Goal: Information Seeking & Learning: Learn about a topic

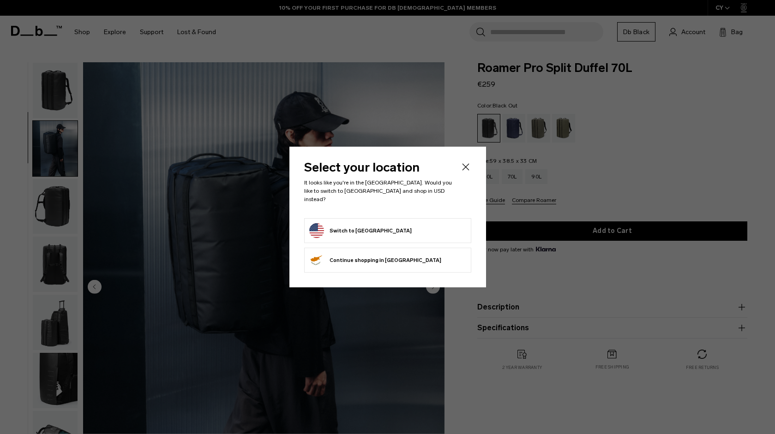
scroll to position [58, 0]
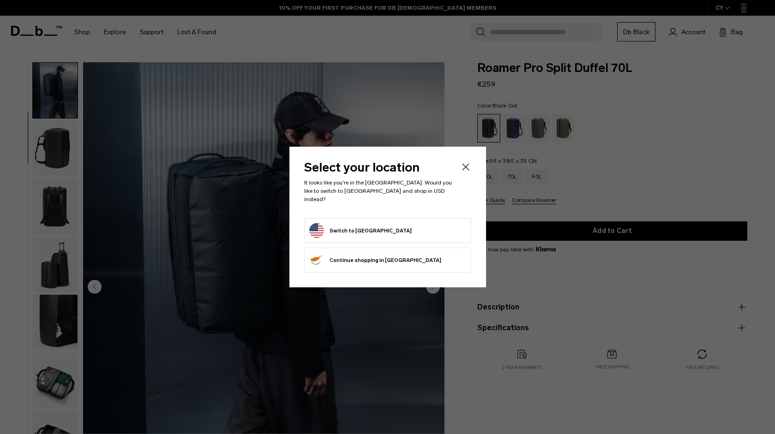
click at [365, 227] on button "Switch to United States" at bounding box center [360, 230] width 102 height 15
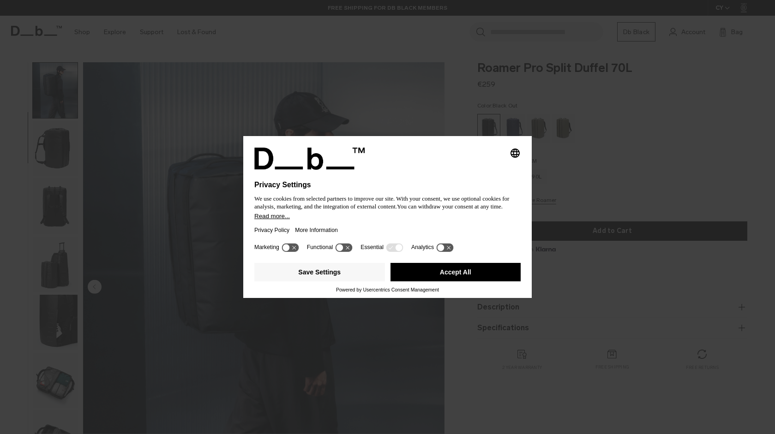
click at [448, 276] on button "Accept All" at bounding box center [456, 272] width 131 height 18
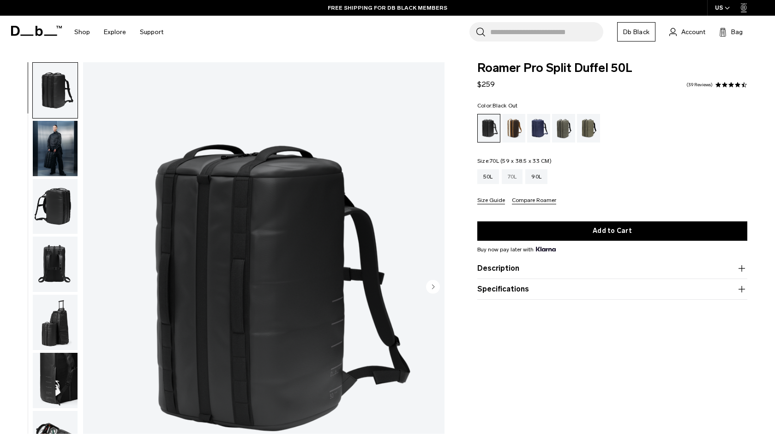
click at [523, 177] on div "70L" at bounding box center [512, 176] width 21 height 15
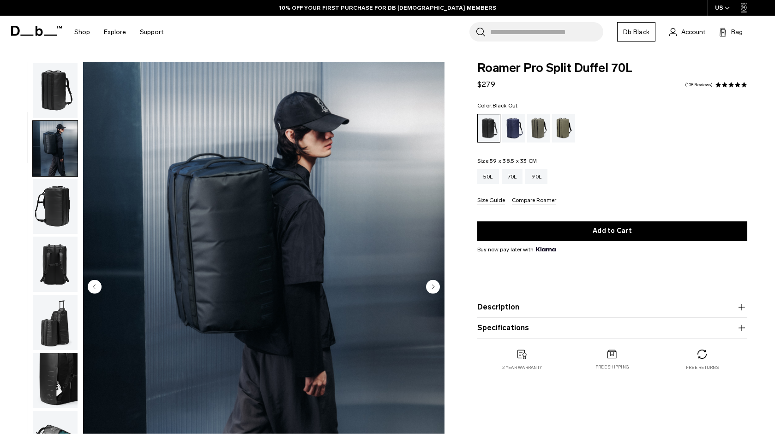
scroll to position [58, 0]
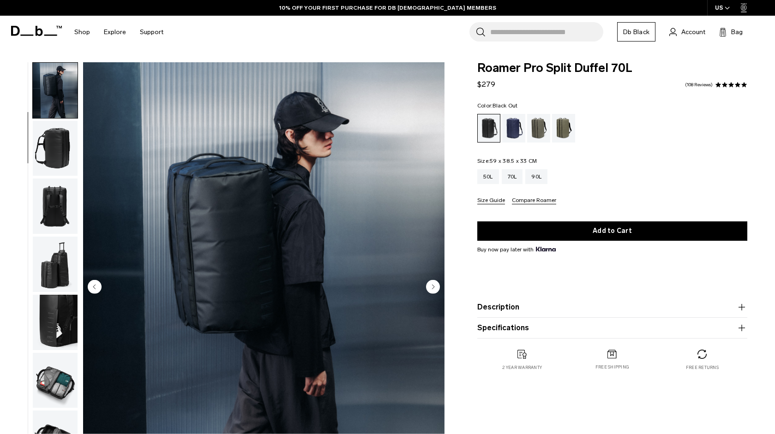
click at [50, 146] on img "button" at bounding box center [55, 148] width 45 height 55
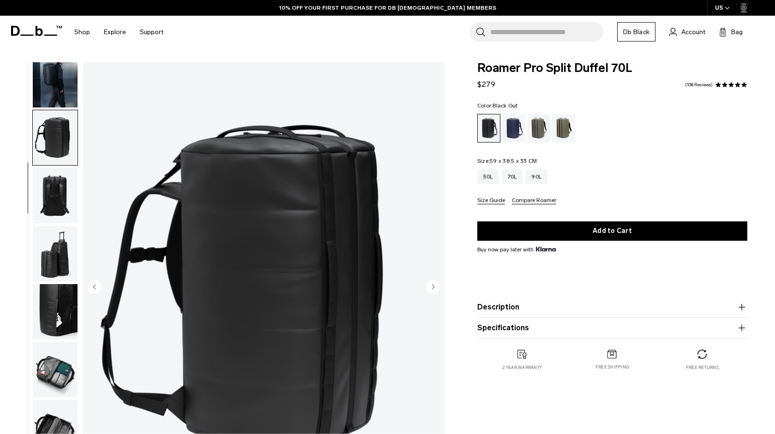
scroll to position [69, 0]
click at [62, 188] on img "button" at bounding box center [55, 195] width 45 height 55
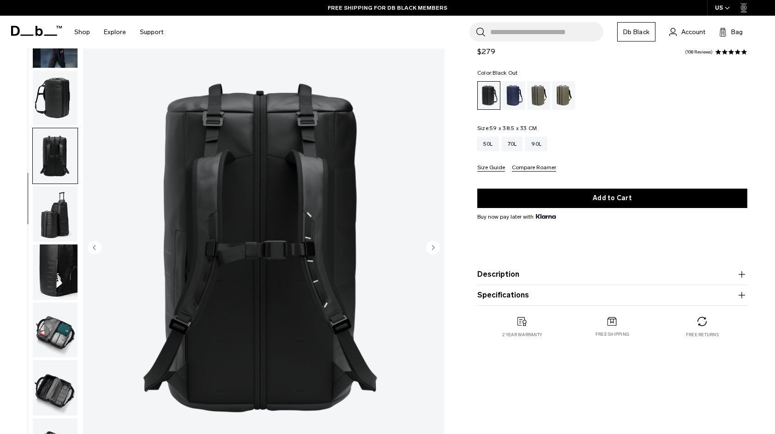
scroll to position [40, 0]
click at [64, 205] on img "button" at bounding box center [55, 213] width 45 height 55
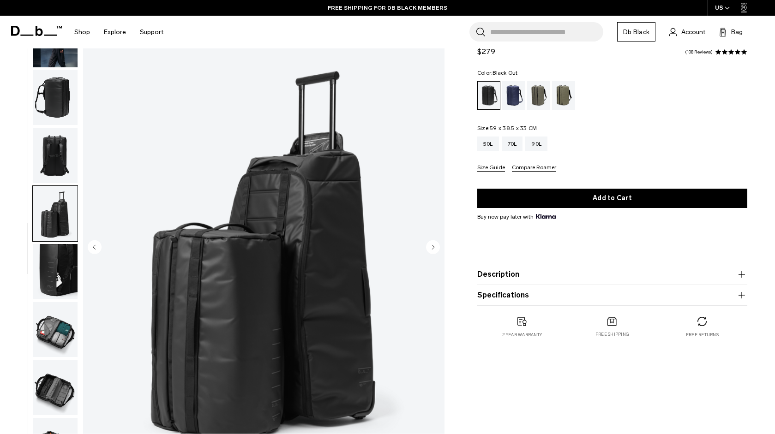
click at [68, 261] on img "button" at bounding box center [55, 271] width 45 height 55
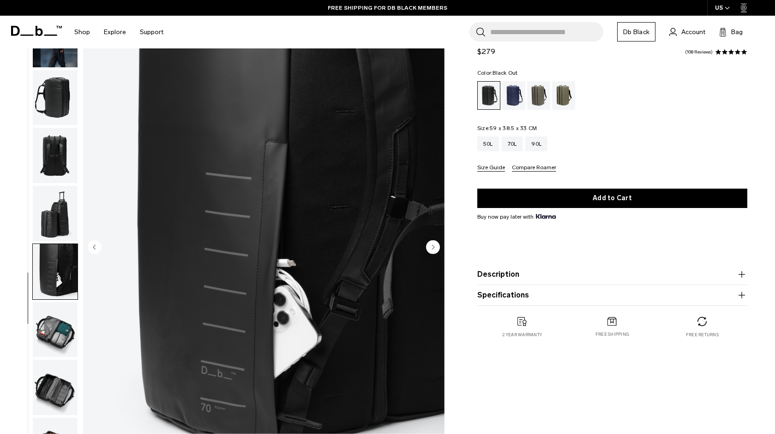
click at [72, 325] on img "button" at bounding box center [55, 329] width 45 height 55
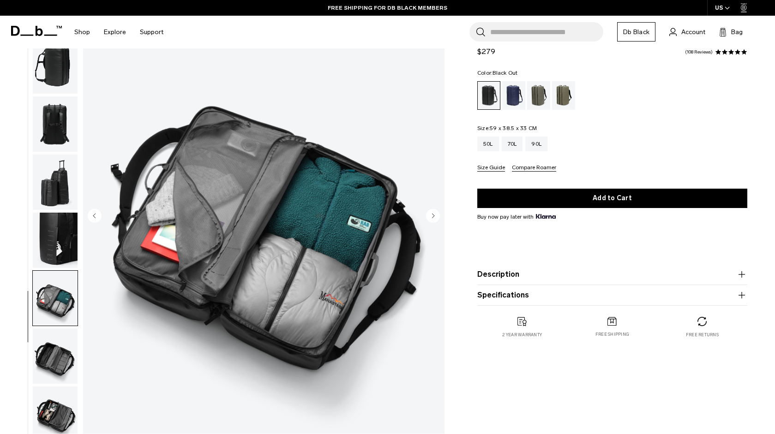
scroll to position [79, 0]
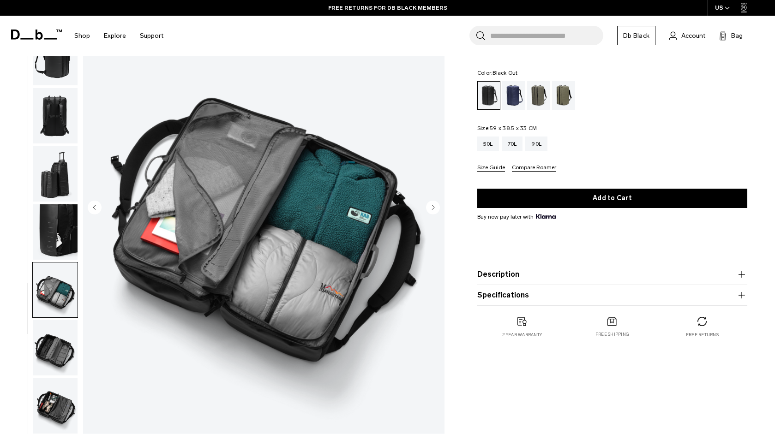
click at [60, 341] on img "button" at bounding box center [55, 347] width 45 height 55
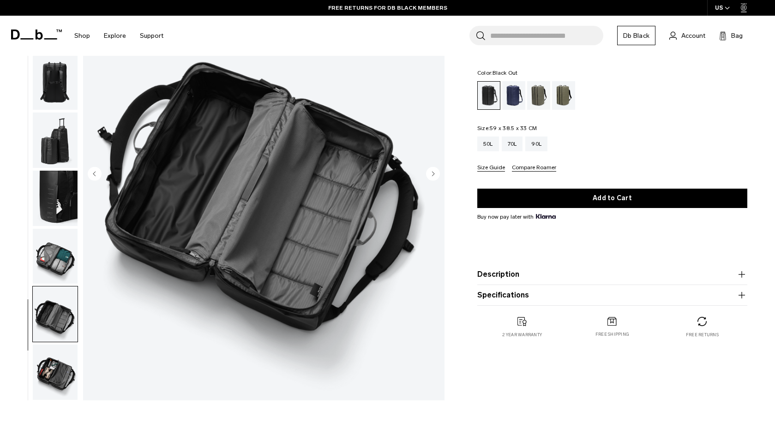
scroll to position [114, 0]
click at [52, 272] on img "button" at bounding box center [55, 255] width 45 height 55
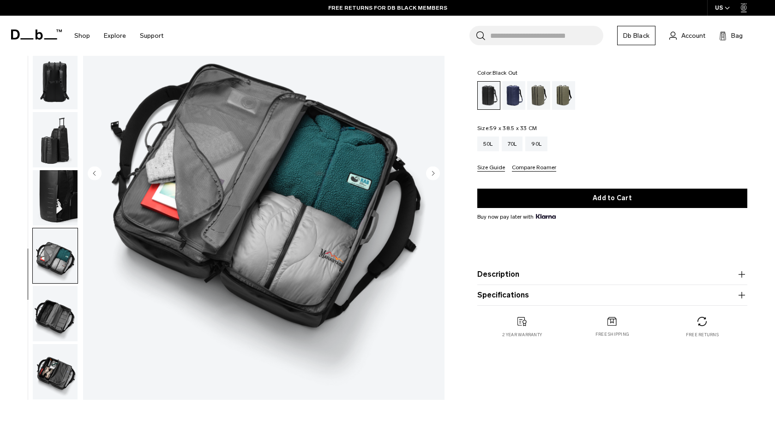
click at [64, 346] on img "button" at bounding box center [55, 371] width 45 height 55
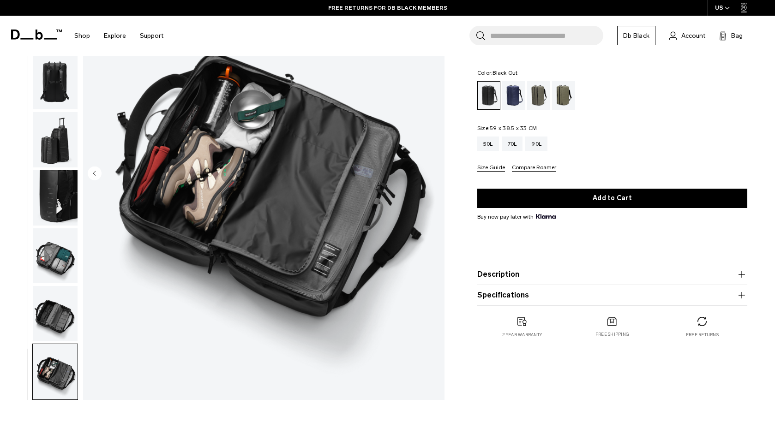
click at [64, 358] on img "button" at bounding box center [55, 371] width 45 height 55
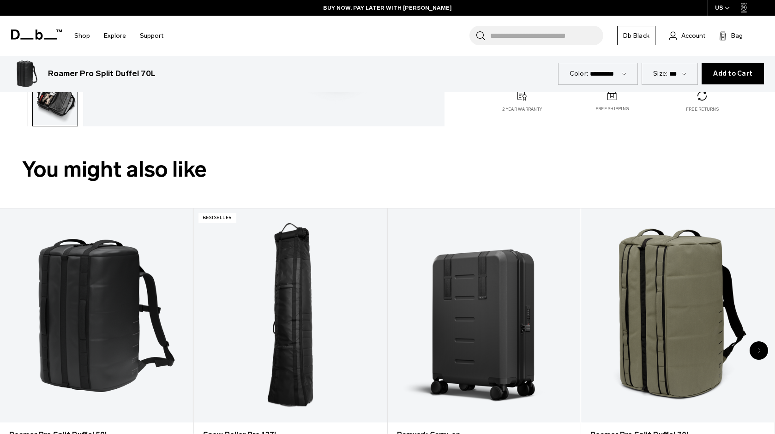
scroll to position [499, 0]
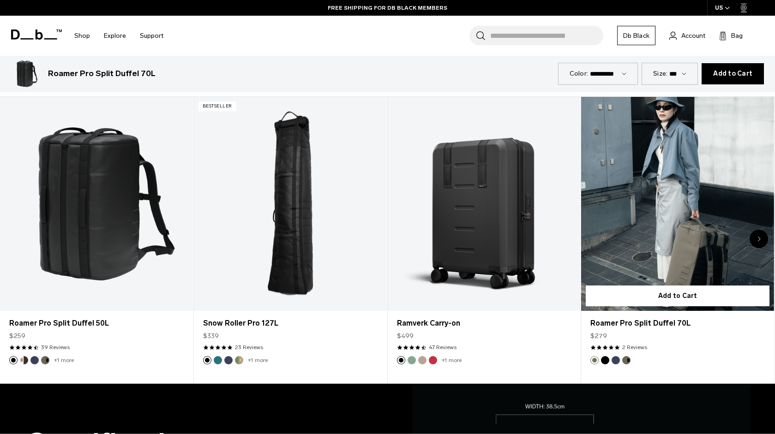
click at [607, 360] on button "Black Out" at bounding box center [605, 360] width 8 height 8
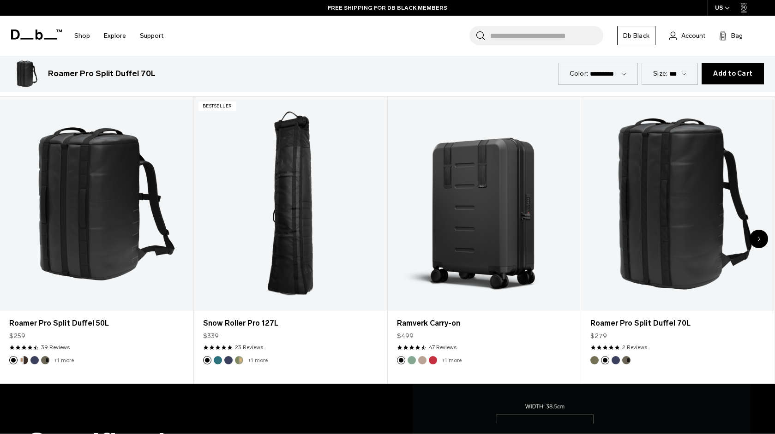
click at [759, 239] on icon "Next slide" at bounding box center [759, 239] width 2 height 4
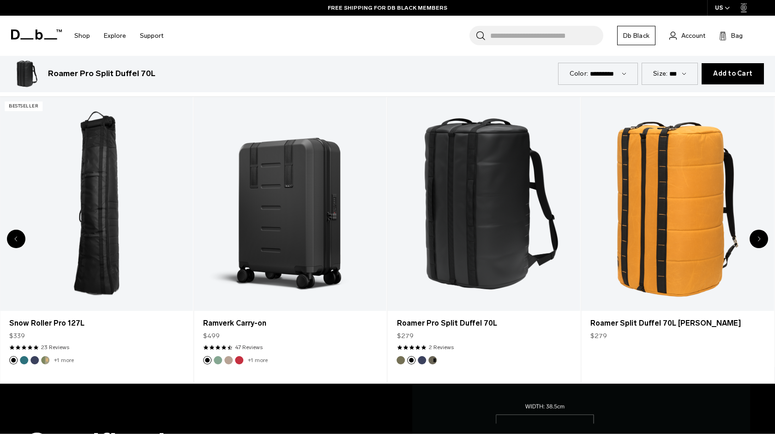
click at [759, 239] on icon "Next slide" at bounding box center [759, 239] width 2 height 4
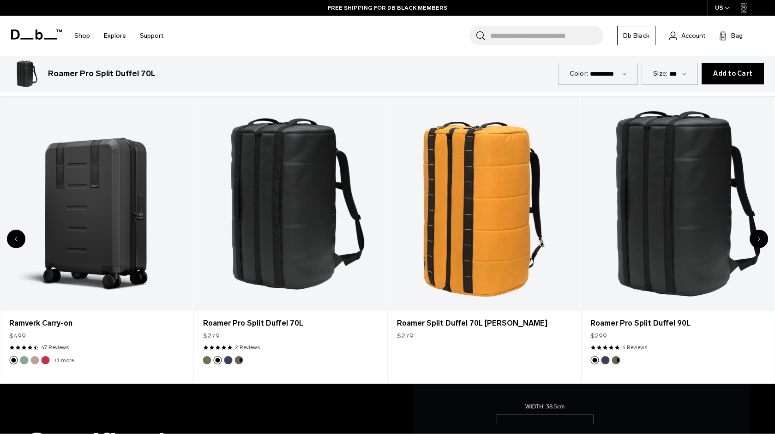
click at [759, 239] on icon "Next slide" at bounding box center [759, 239] width 2 height 4
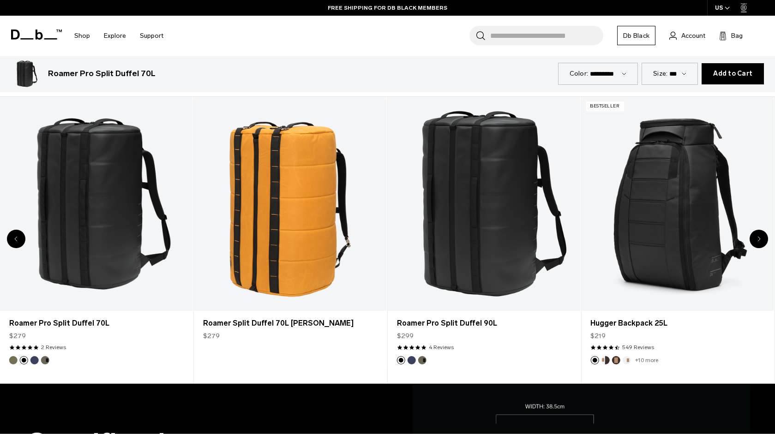
click at [759, 239] on icon "Next slide" at bounding box center [759, 239] width 2 height 4
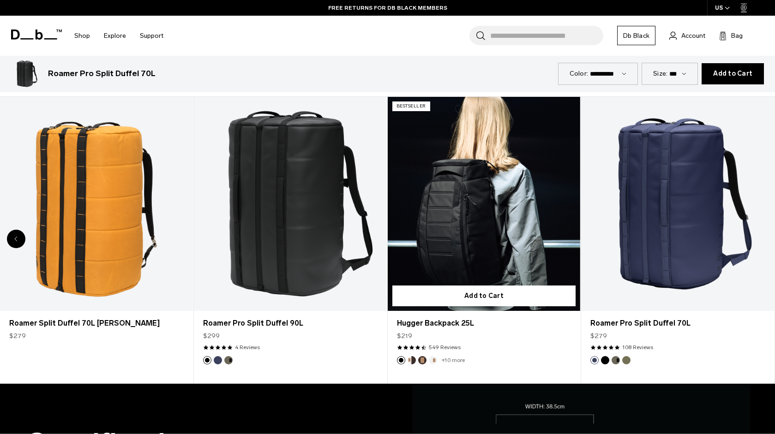
scroll to position [0, 0]
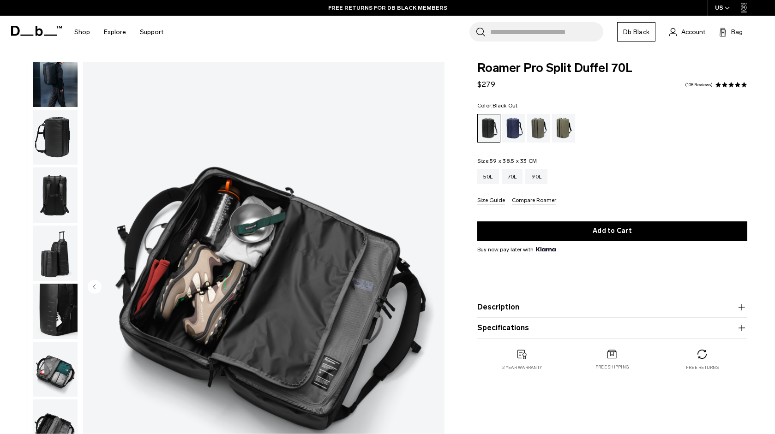
click at [493, 310] on button "Description" at bounding box center [612, 307] width 270 height 11
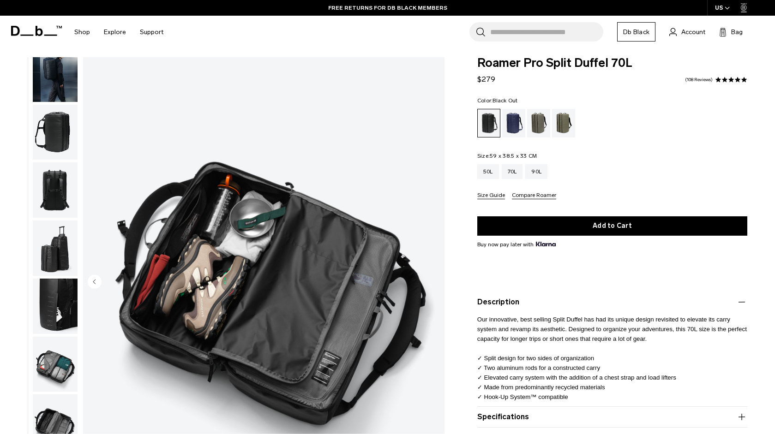
scroll to position [6, 0]
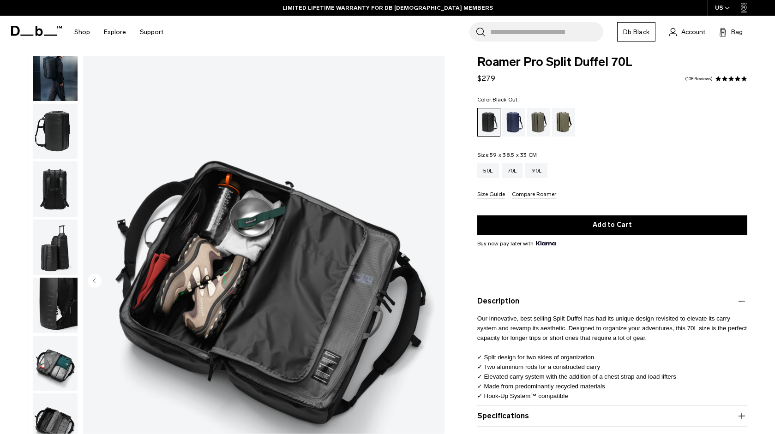
click at [501, 412] on button "Specifications" at bounding box center [612, 416] width 270 height 11
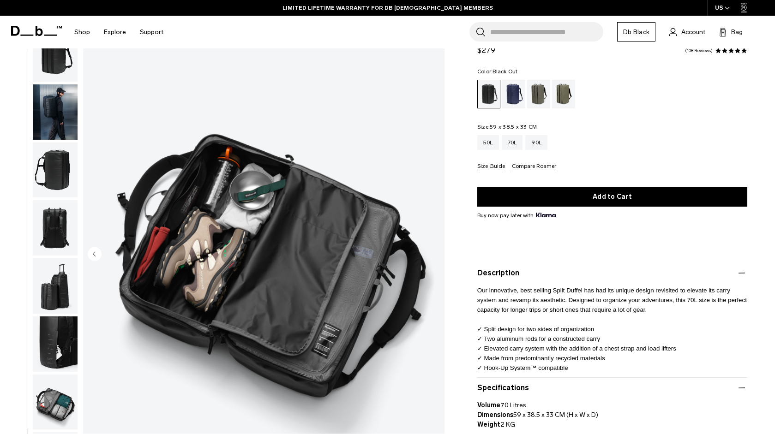
scroll to position [0, 0]
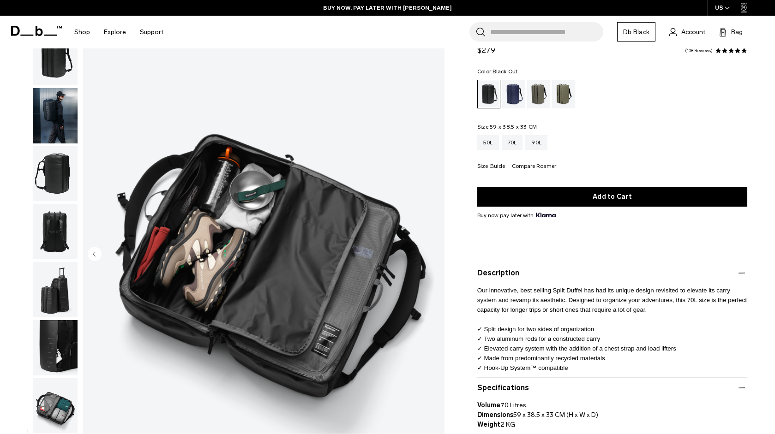
click at [61, 223] on img "button" at bounding box center [55, 231] width 45 height 55
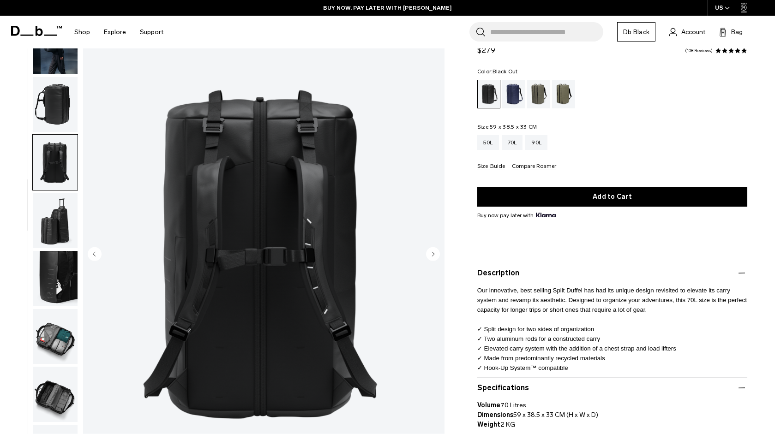
scroll to position [69, 0]
click at [54, 66] on img "button" at bounding box center [55, 45] width 45 height 55
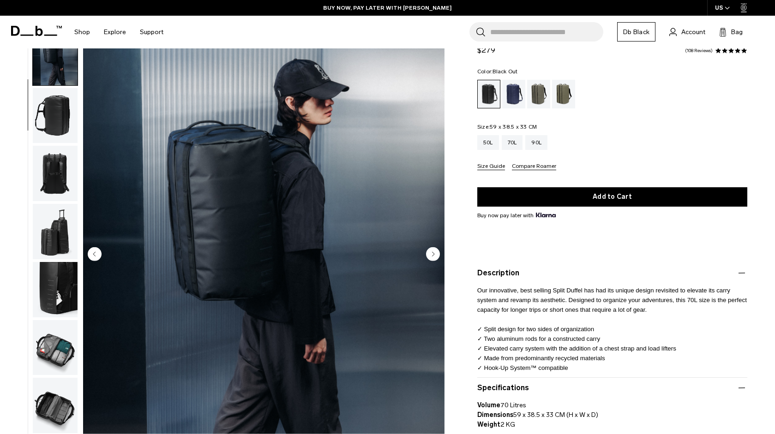
scroll to position [0, 0]
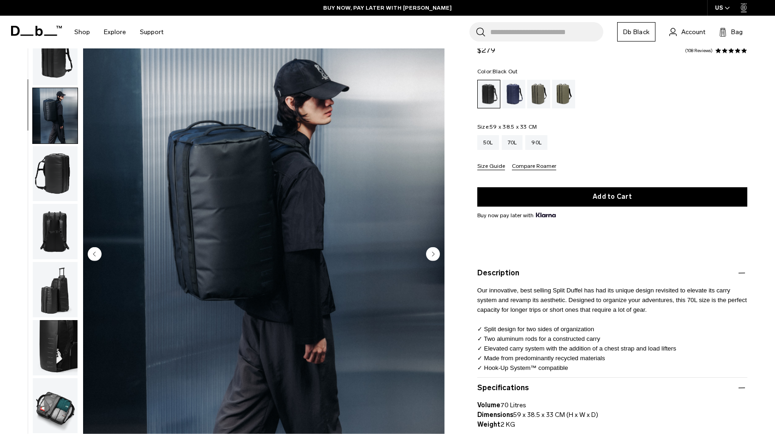
click at [53, 81] on img "button" at bounding box center [55, 57] width 45 height 55
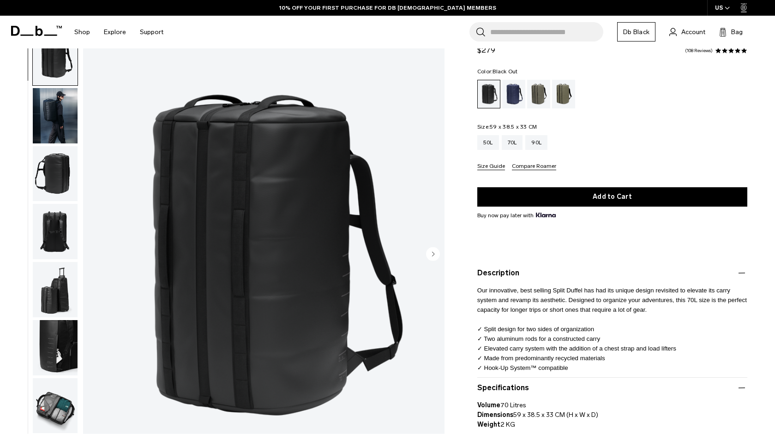
click at [57, 130] on img "button" at bounding box center [55, 115] width 45 height 55
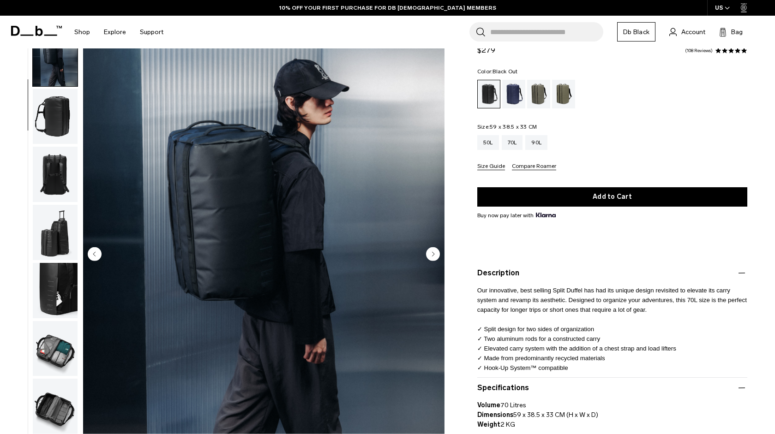
scroll to position [58, 0]
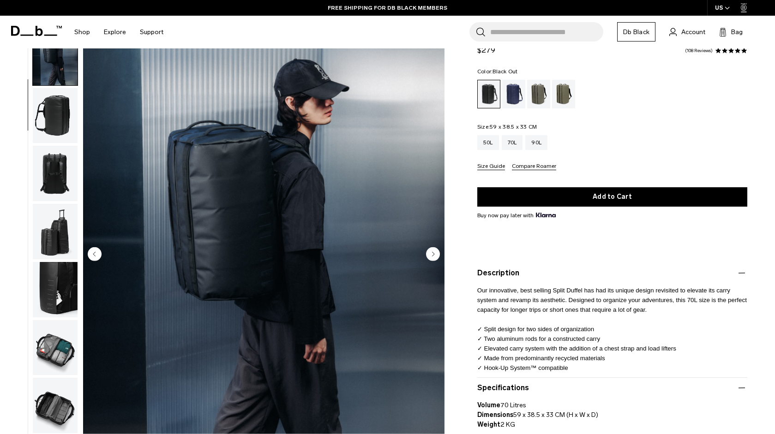
click at [60, 160] on img "button" at bounding box center [55, 173] width 45 height 55
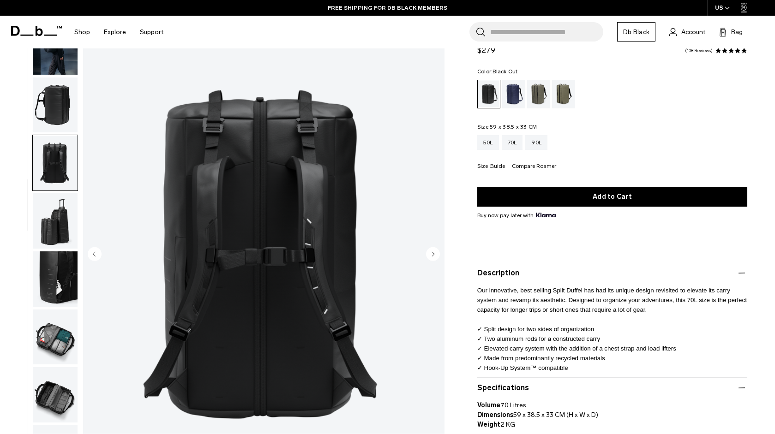
scroll to position [69, 0]
click at [66, 196] on img "button" at bounding box center [55, 220] width 45 height 55
